Goal: Information Seeking & Learning: Learn about a topic

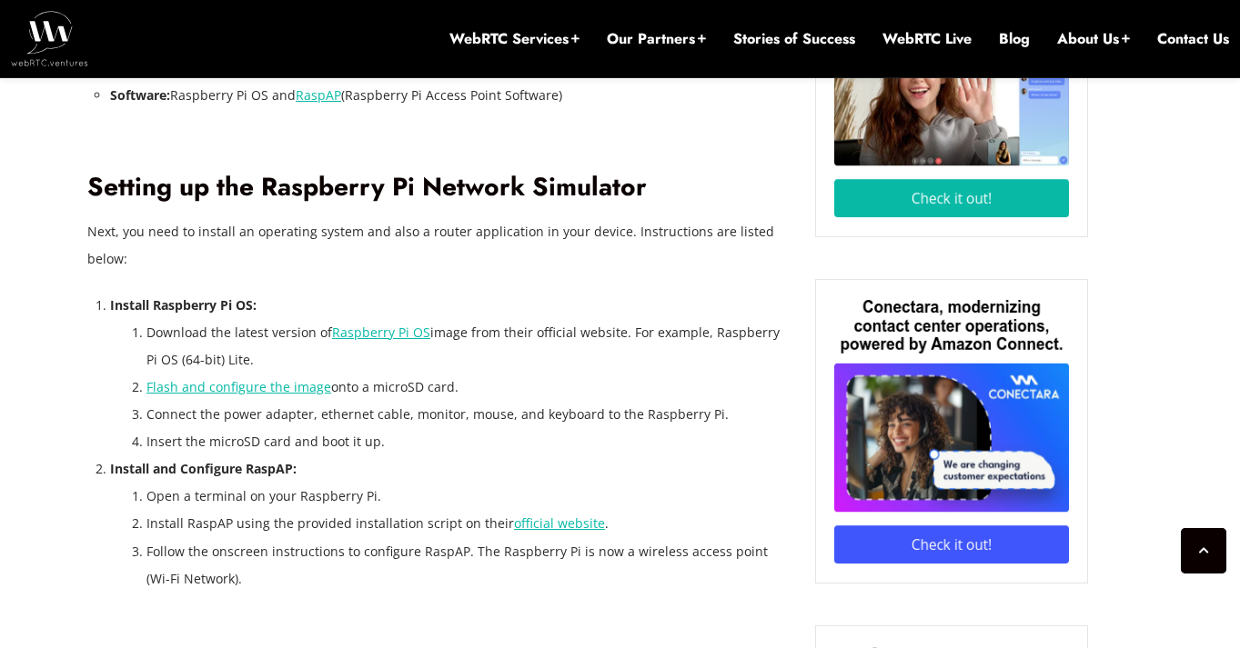
scroll to position [1793, 0]
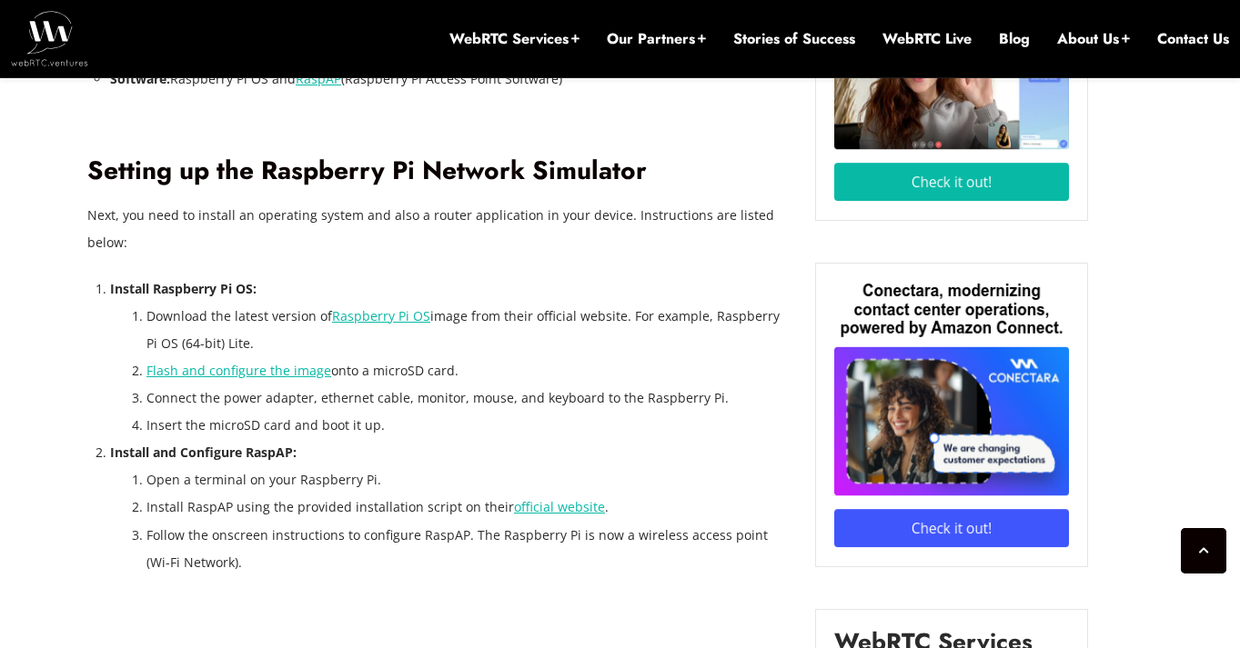
click at [549, 498] on link "official website" at bounding box center [559, 506] width 91 height 17
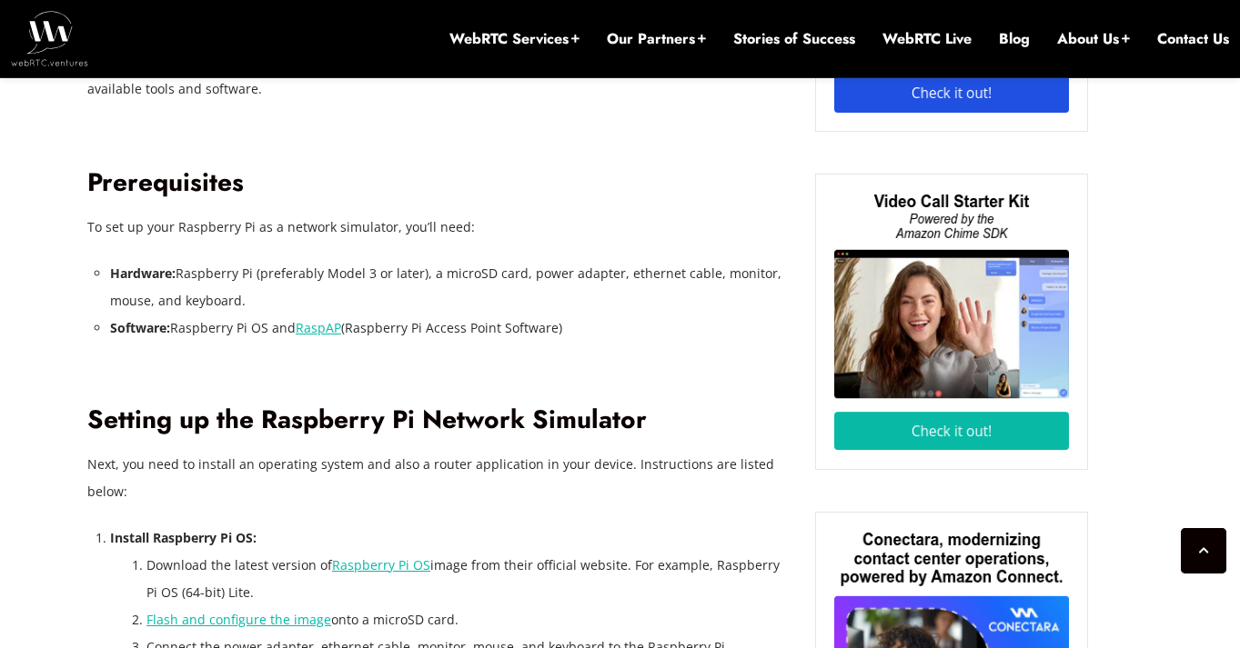
scroll to position [1448, 0]
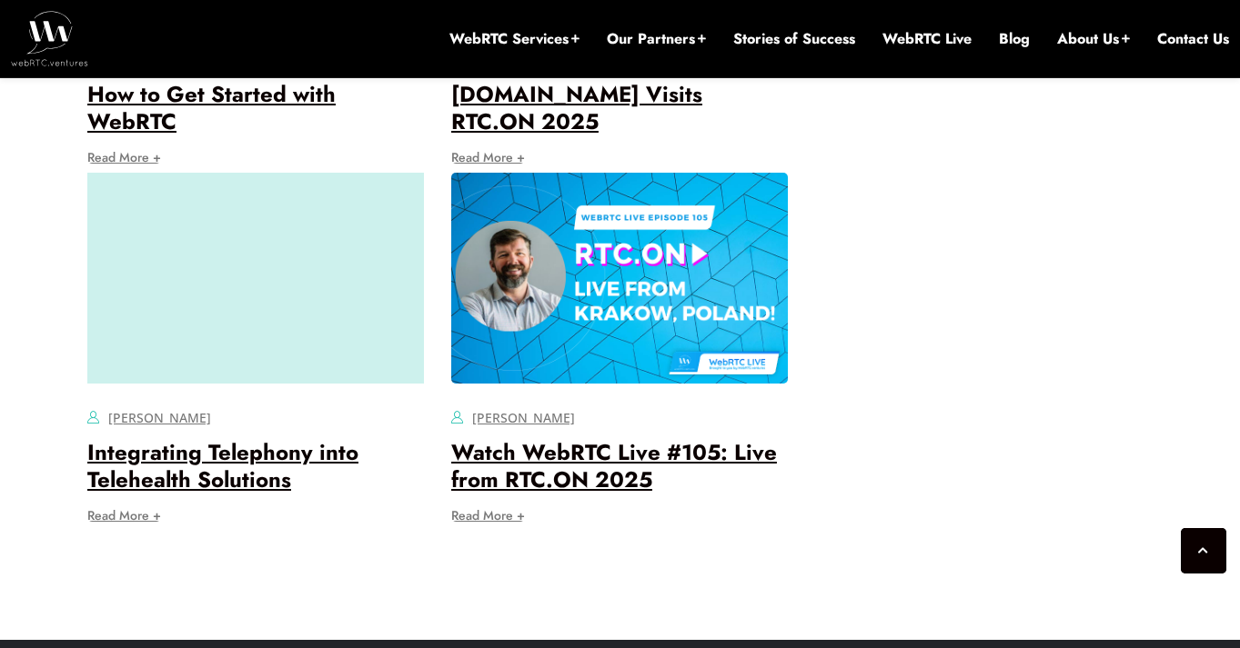
scroll to position [3507, 0]
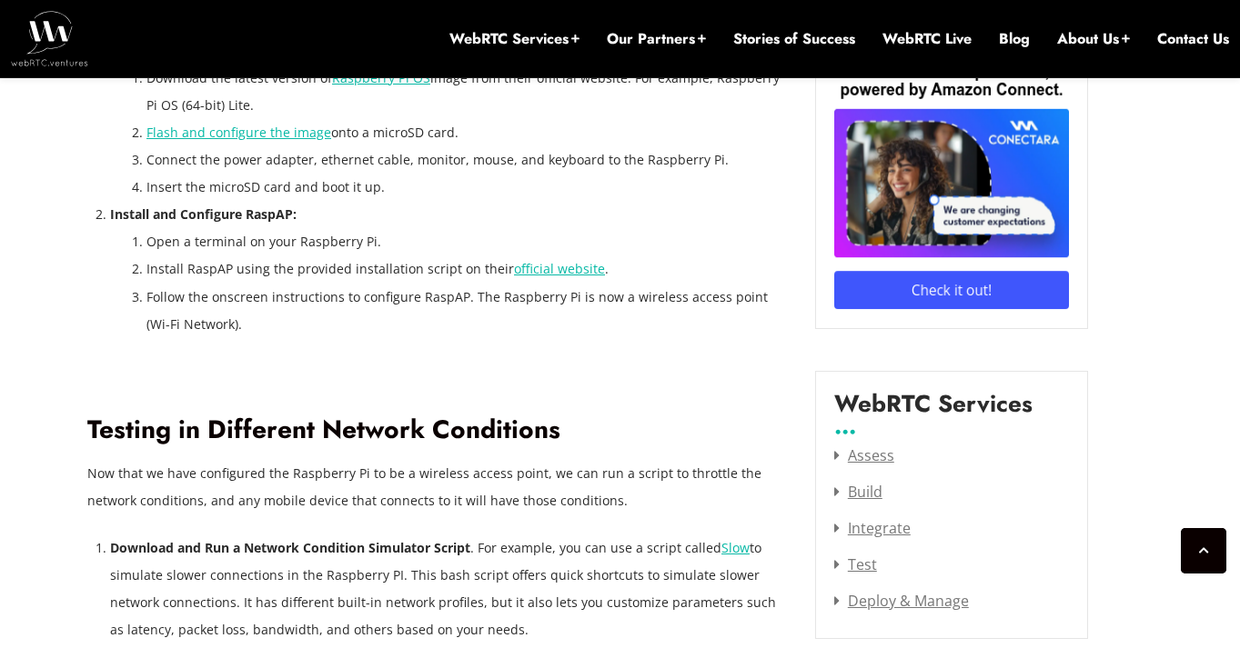
scroll to position [2023, 0]
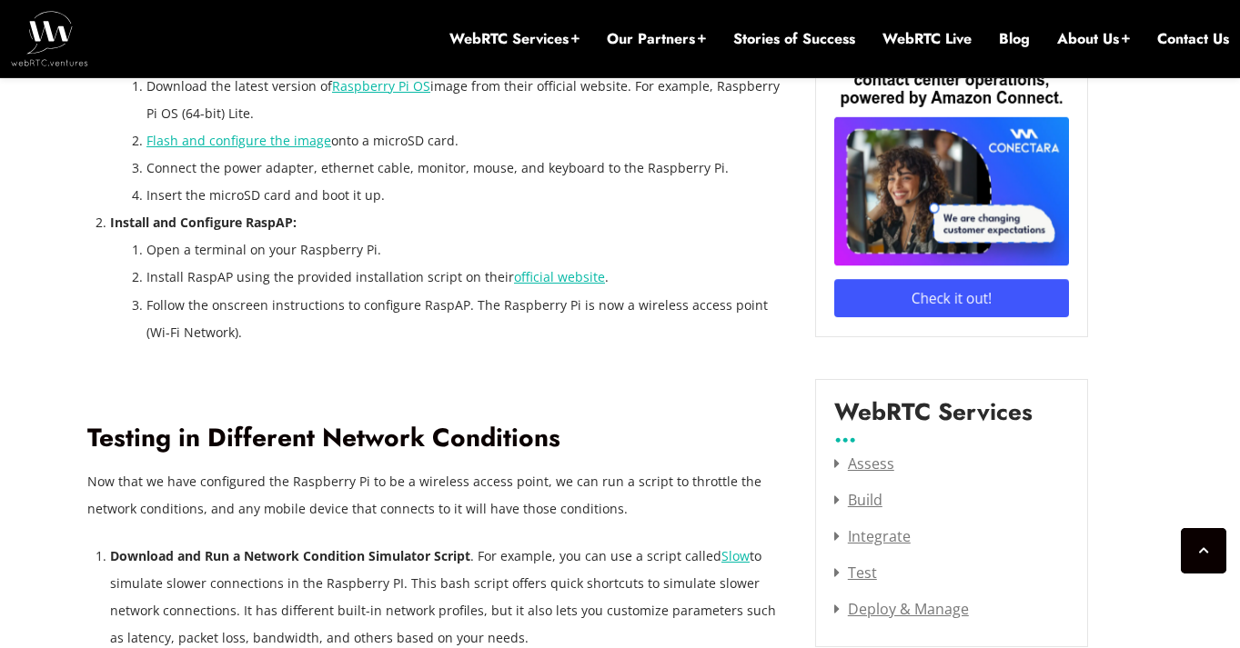
click at [558, 268] on link "official website" at bounding box center [559, 276] width 91 height 17
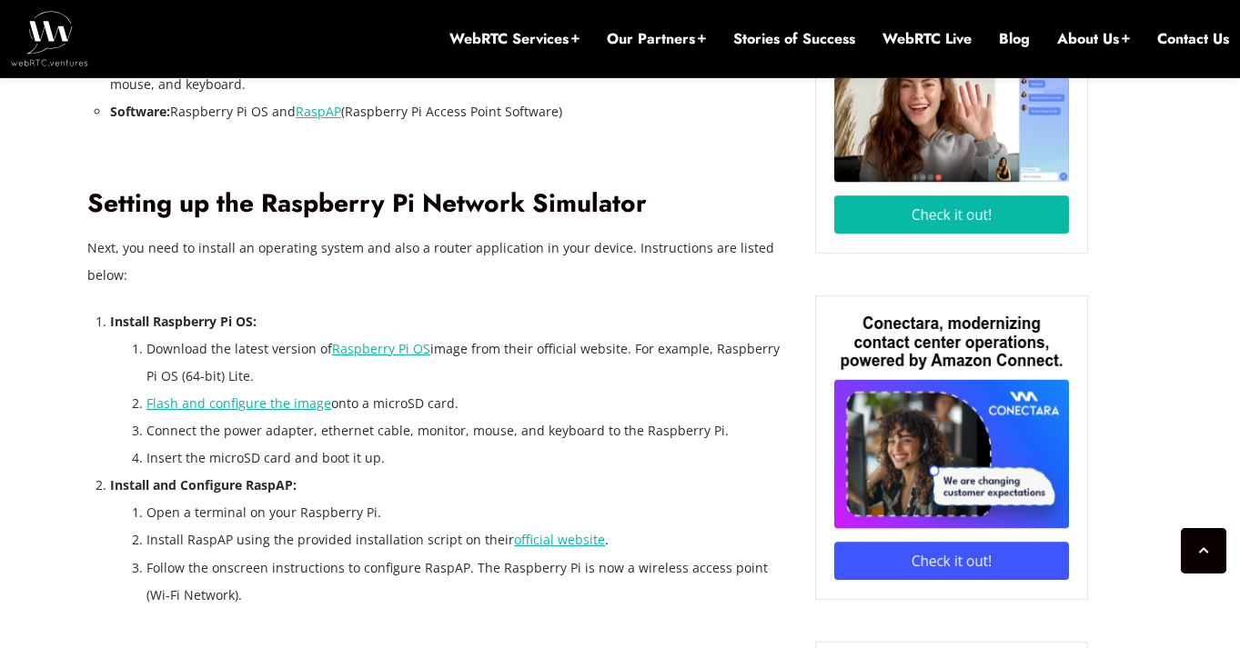
scroll to position [1780, 0]
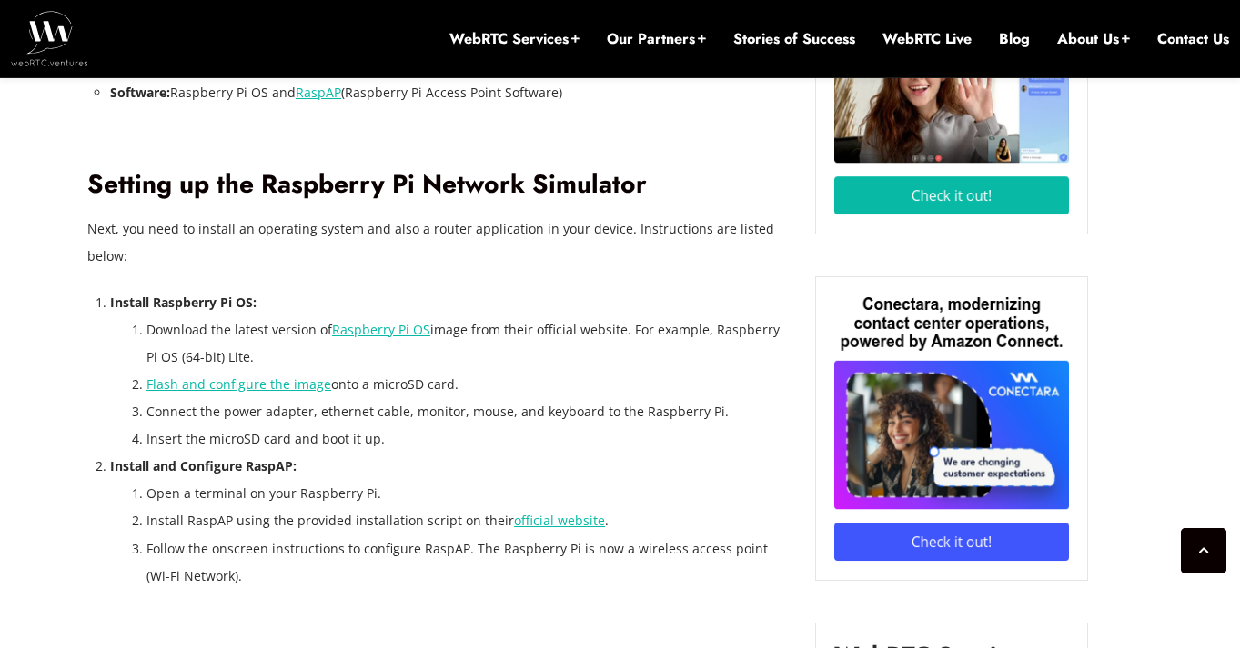
click at [561, 512] on link "official website" at bounding box center [559, 520] width 91 height 17
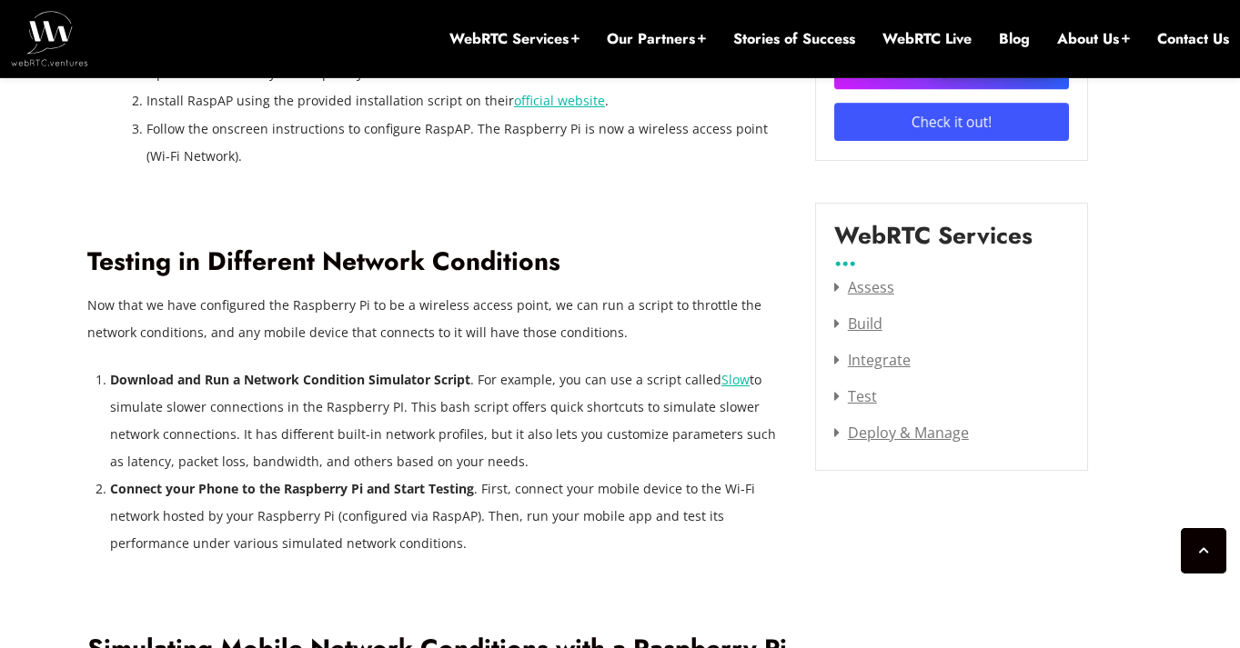
scroll to position [2212, 0]
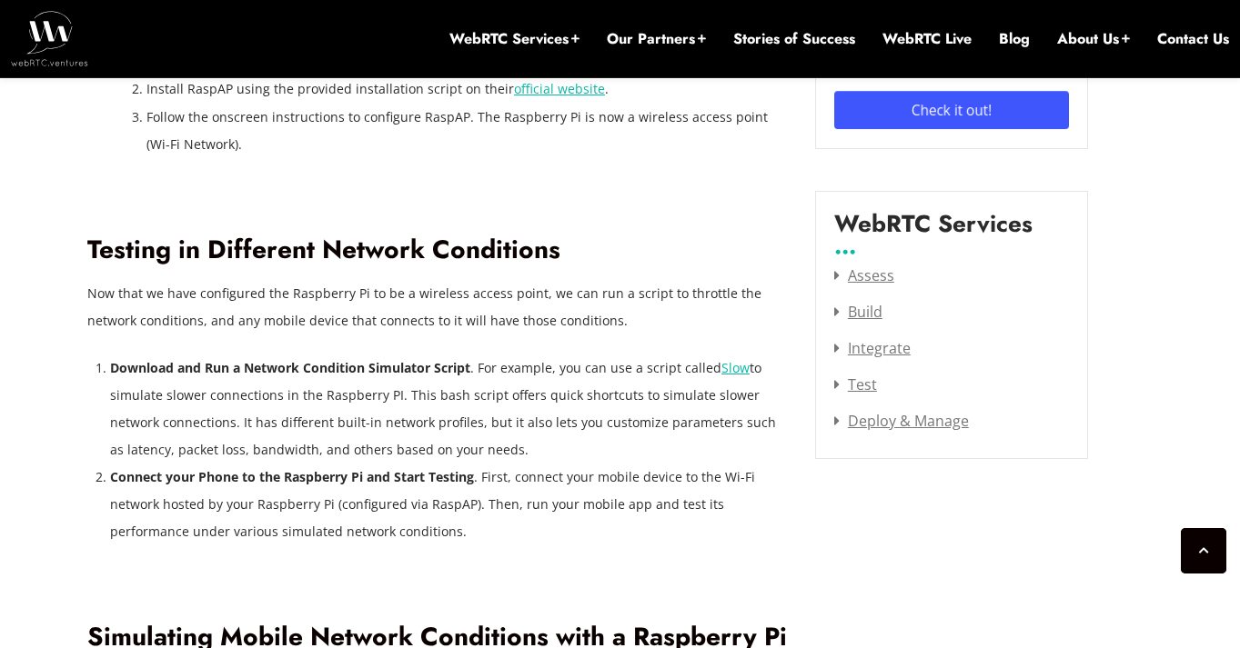
click at [726, 359] on link "Slow" at bounding box center [735, 367] width 28 height 17
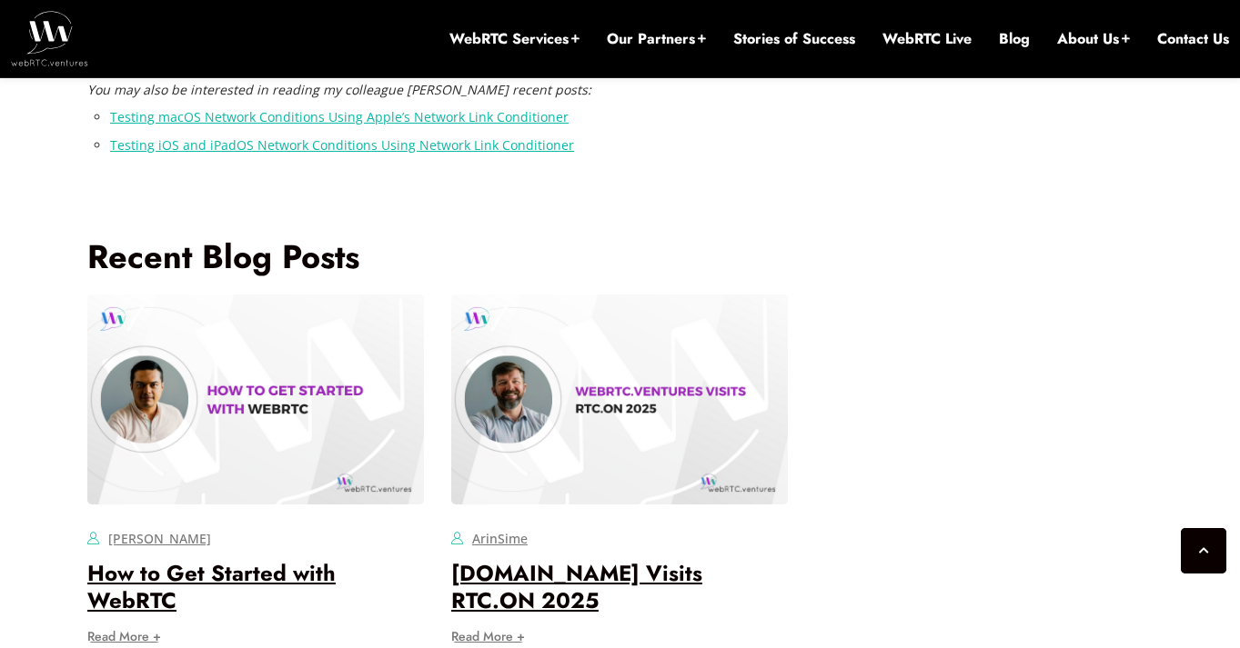
scroll to position [3059, 0]
